Goal: Task Accomplishment & Management: Use online tool/utility

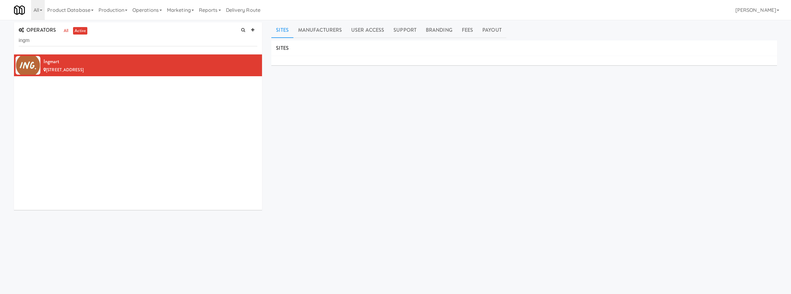
click at [99, 48] on div "OPERATORS all active ingm" at bounding box center [138, 38] width 248 height 32
click at [99, 47] on div "OPERATORS all active ingm" at bounding box center [138, 38] width 248 height 32
click at [99, 43] on input "ingm" at bounding box center [138, 40] width 239 height 11
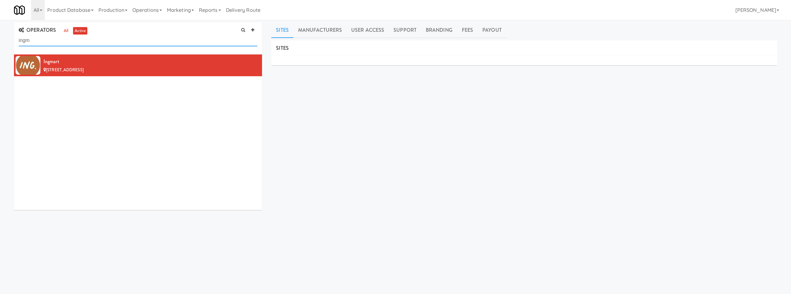
paste input "[GEOGRAPHIC_DATA]"
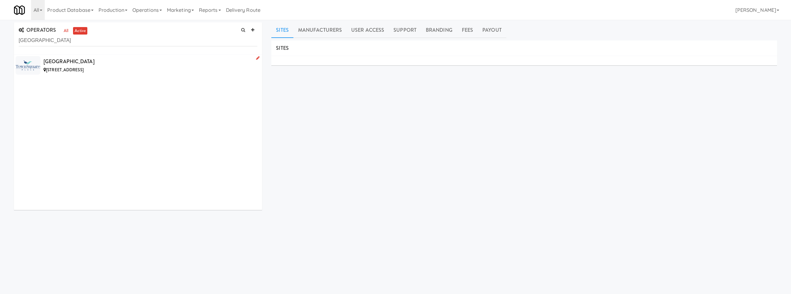
click at [125, 67] on div "[STREET_ADDRESS]" at bounding box center [151, 70] width 214 height 8
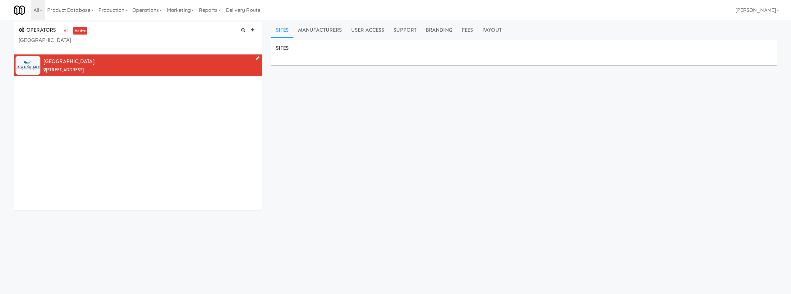
click at [99, 66] on div "[STREET_ADDRESS]" at bounding box center [151, 70] width 214 height 8
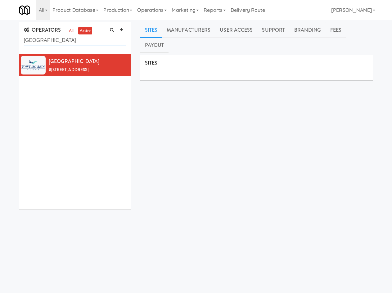
click at [45, 36] on input "[GEOGRAPHIC_DATA]" at bounding box center [75, 40] width 103 height 11
click at [45, 35] on input "[GEOGRAPHIC_DATA]" at bounding box center [75, 40] width 103 height 11
drag, startPoint x: 45, startPoint y: 35, endPoint x: 52, endPoint y: 29, distance: 9.0
click at [45, 35] on input "[GEOGRAPHIC_DATA]" at bounding box center [75, 40] width 103 height 11
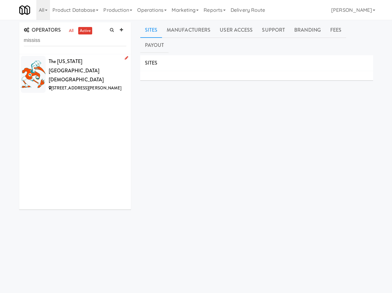
click at [84, 68] on div "The [US_STATE][GEOGRAPHIC_DATA][DEMOGRAPHIC_DATA]" at bounding box center [88, 71] width 78 height 28
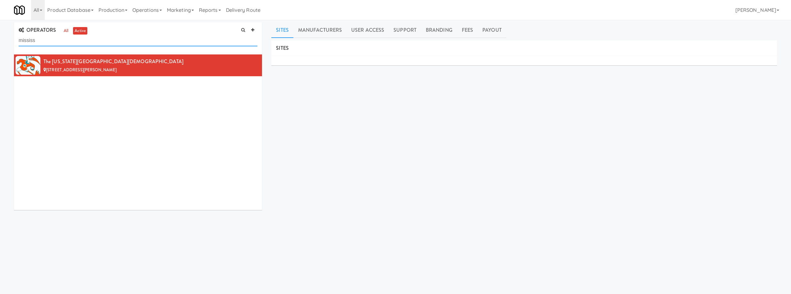
click at [163, 44] on input "mississ" at bounding box center [138, 40] width 239 height 11
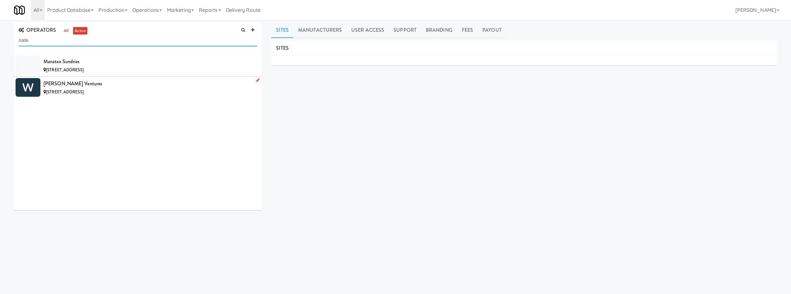
type input "nate"
click at [174, 97] on li "[PERSON_NAME] Ventures [STREET_ADDRESS]" at bounding box center [138, 87] width 248 height 22
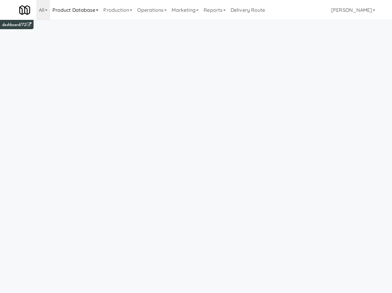
click at [63, 14] on link "Product Database" at bounding box center [75, 10] width 51 height 20
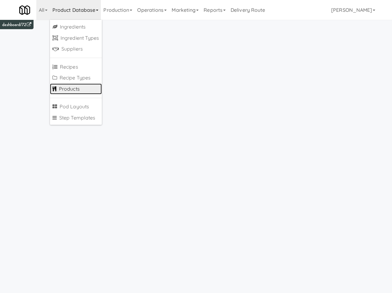
click at [80, 89] on link "Products" at bounding box center [76, 89] width 52 height 11
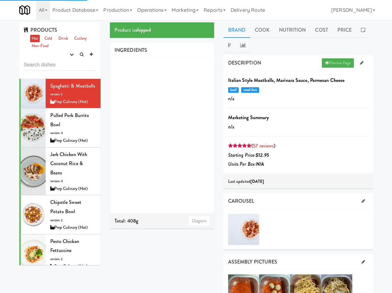
click at [63, 67] on input "text" at bounding box center [60, 64] width 72 height 11
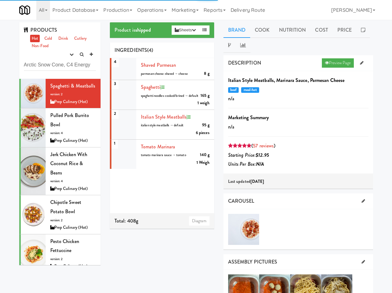
type input "Arctic Snow Cone, C4 Energy"
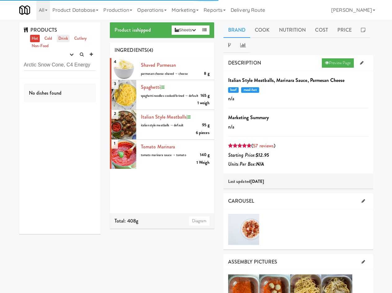
drag, startPoint x: 61, startPoint y: 37, endPoint x: 54, endPoint y: 70, distance: 33.9
click at [61, 37] on link "Drink" at bounding box center [63, 39] width 13 height 8
click at [59, 66] on input "Arctic Snow Cone, C4 Energy" at bounding box center [60, 64] width 72 height 11
click at [70, 53] on icon "button" at bounding box center [72, 55] width 4 height 4
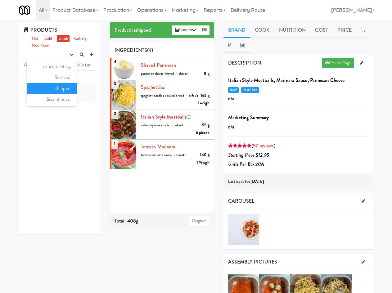
drag, startPoint x: 60, startPoint y: 65, endPoint x: 54, endPoint y: 78, distance: 14.0
click at [59, 65] on link "experimenting" at bounding box center [52, 66] width 50 height 11
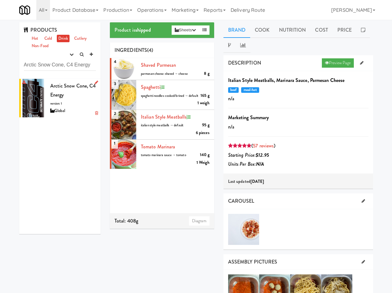
drag, startPoint x: 74, startPoint y: 107, endPoint x: 76, endPoint y: 116, distance: 9.3
click at [74, 107] on div "Arctic Snow Cone, C4 Energy version: 1 Global" at bounding box center [73, 98] width 46 height 34
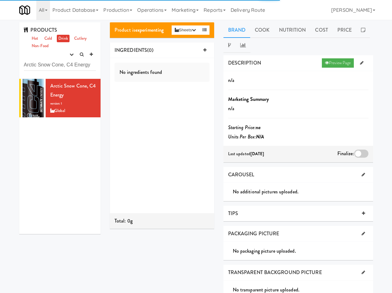
scroll to position [100, 0]
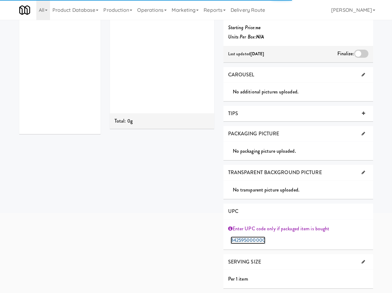
click at [256, 242] on link "842595000000" at bounding box center [248, 240] width 35 height 7
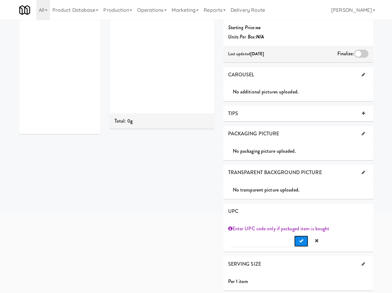
click at [300, 238] on button "Submit" at bounding box center [302, 241] width 14 height 11
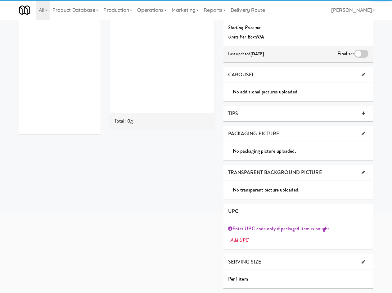
drag, startPoint x: 74, startPoint y: 231, endPoint x: 6, endPoint y: 208, distance: 71.6
click at [71, 228] on div "PRODUCTS Hot Cold Drink Cutlery Non-Food experimenting finalized shipped discon…" at bounding box center [197, 107] width 364 height 371
click at [124, 203] on div "Product is experimenting Sheets Order List (Global) Recipe Sheet Assembly Sheet…" at bounding box center [241, 107] width 273 height 371
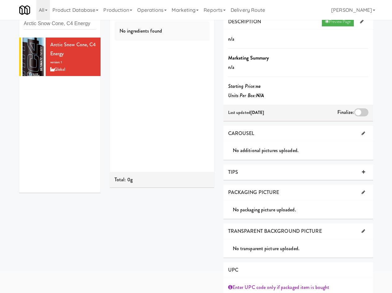
scroll to position [0, 0]
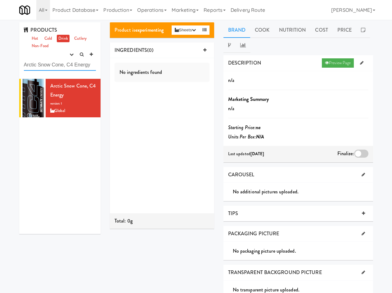
click at [39, 61] on input "Arctic Snow Cone, C4 Energy" at bounding box center [60, 64] width 72 height 11
click at [39, 60] on input "Arctic Snow Cone, C4 Energy" at bounding box center [60, 64] width 72 height 11
paste input "Midnight Cherry, C4 Energy"
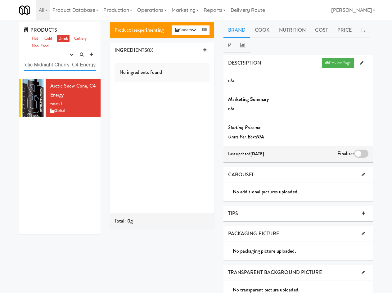
paste input "Midnight Cherry"
type input "Midnight Cherry, C4 Energy"
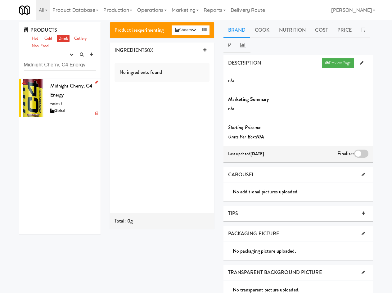
click at [52, 97] on span "Midnight Cherry, C4 Energy" at bounding box center [71, 90] width 42 height 16
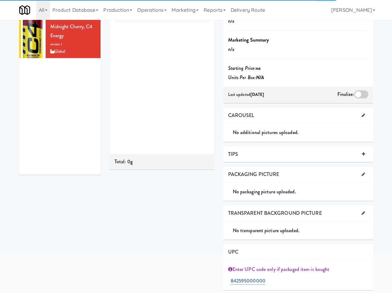
scroll to position [100, 0]
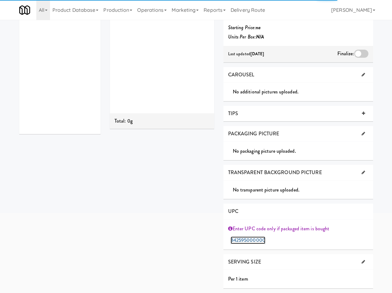
click at [254, 242] on link "842595000000" at bounding box center [248, 240] width 35 height 7
click at [300, 241] on span "Submit" at bounding box center [302, 241] width 4 height 4
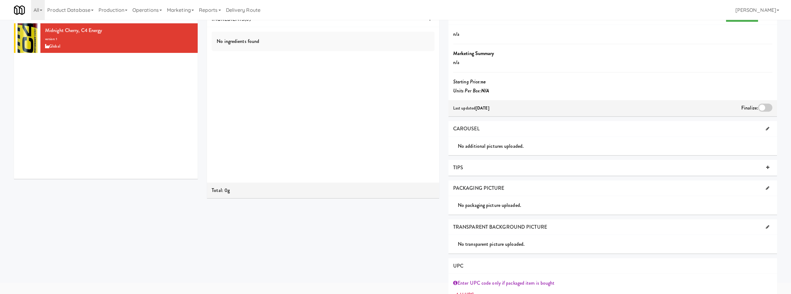
scroll to position [0, 0]
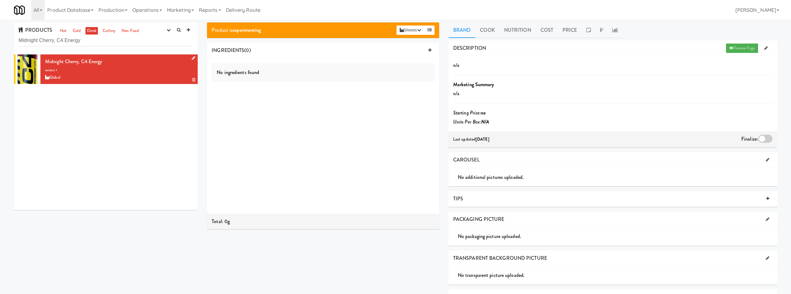
drag, startPoint x: 144, startPoint y: 72, endPoint x: 149, endPoint y: 68, distance: 5.9
click at [144, 73] on div "Midnight Cherry, C4 Energy version: 1 Global" at bounding box center [119, 69] width 148 height 25
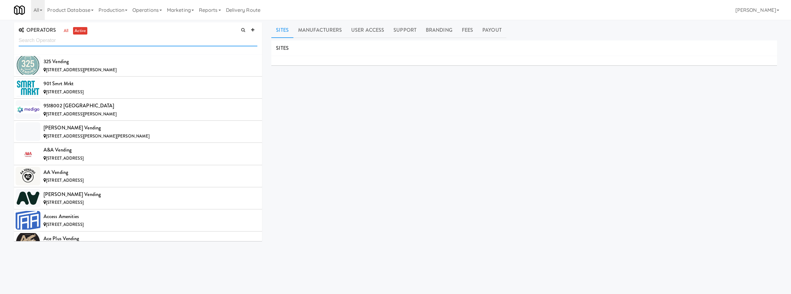
scroll to position [4190, 0]
